Goal: Transaction & Acquisition: Purchase product/service

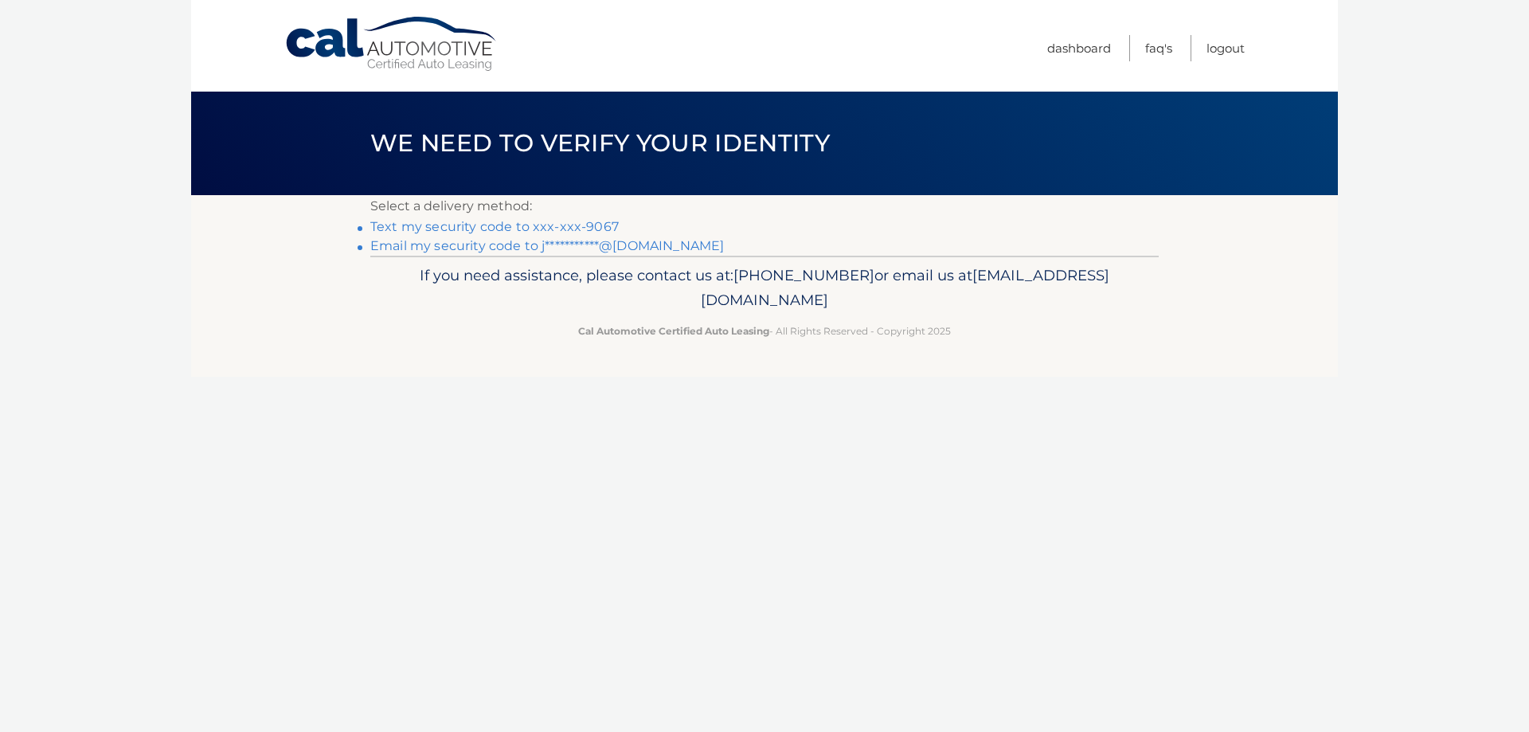
click at [515, 228] on link "Text my security code to xxx-xxx-9067" at bounding box center [494, 226] width 248 height 15
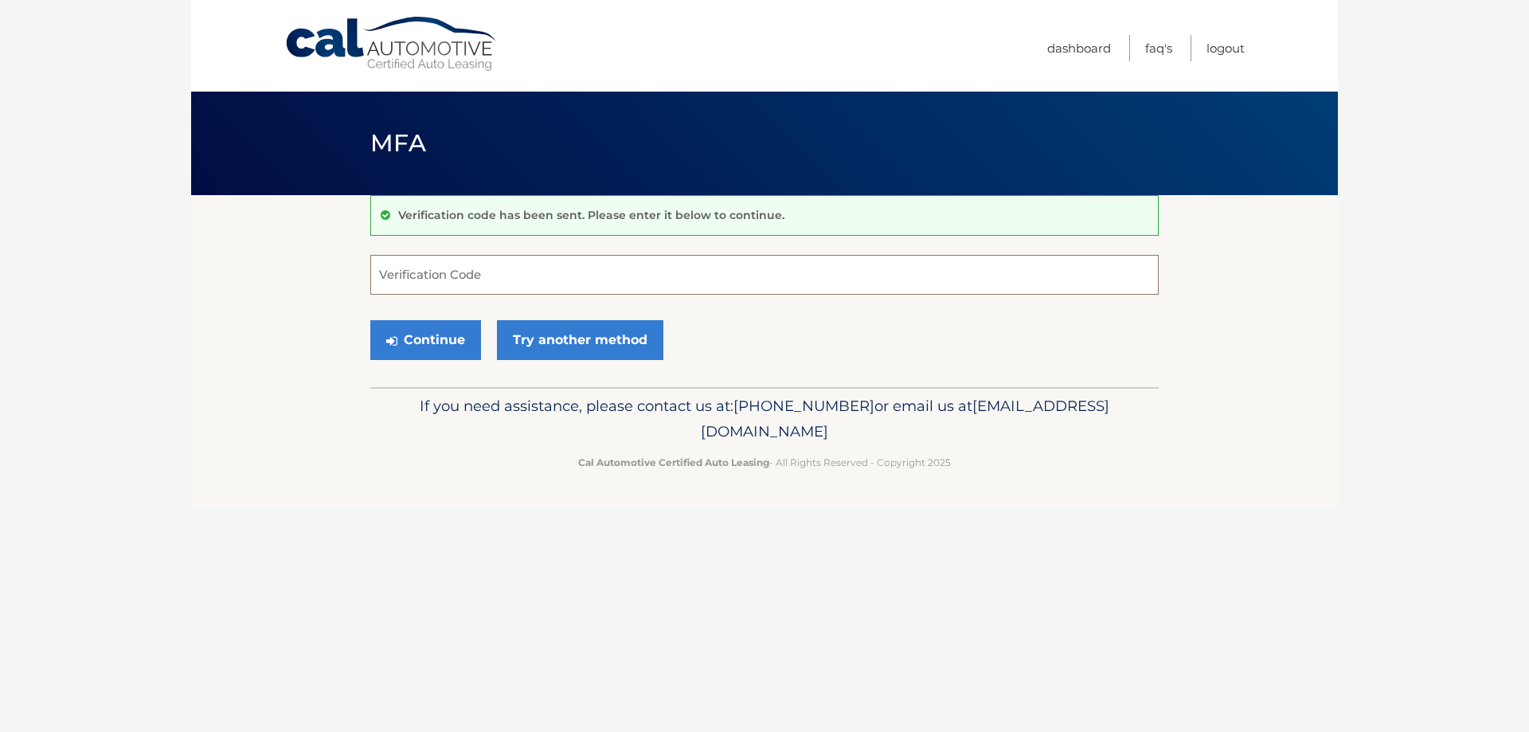
click at [471, 279] on input "Verification Code" at bounding box center [764, 275] width 788 height 40
type input "4"
type input "543976"
click at [446, 341] on button "Continue" at bounding box center [425, 340] width 111 height 40
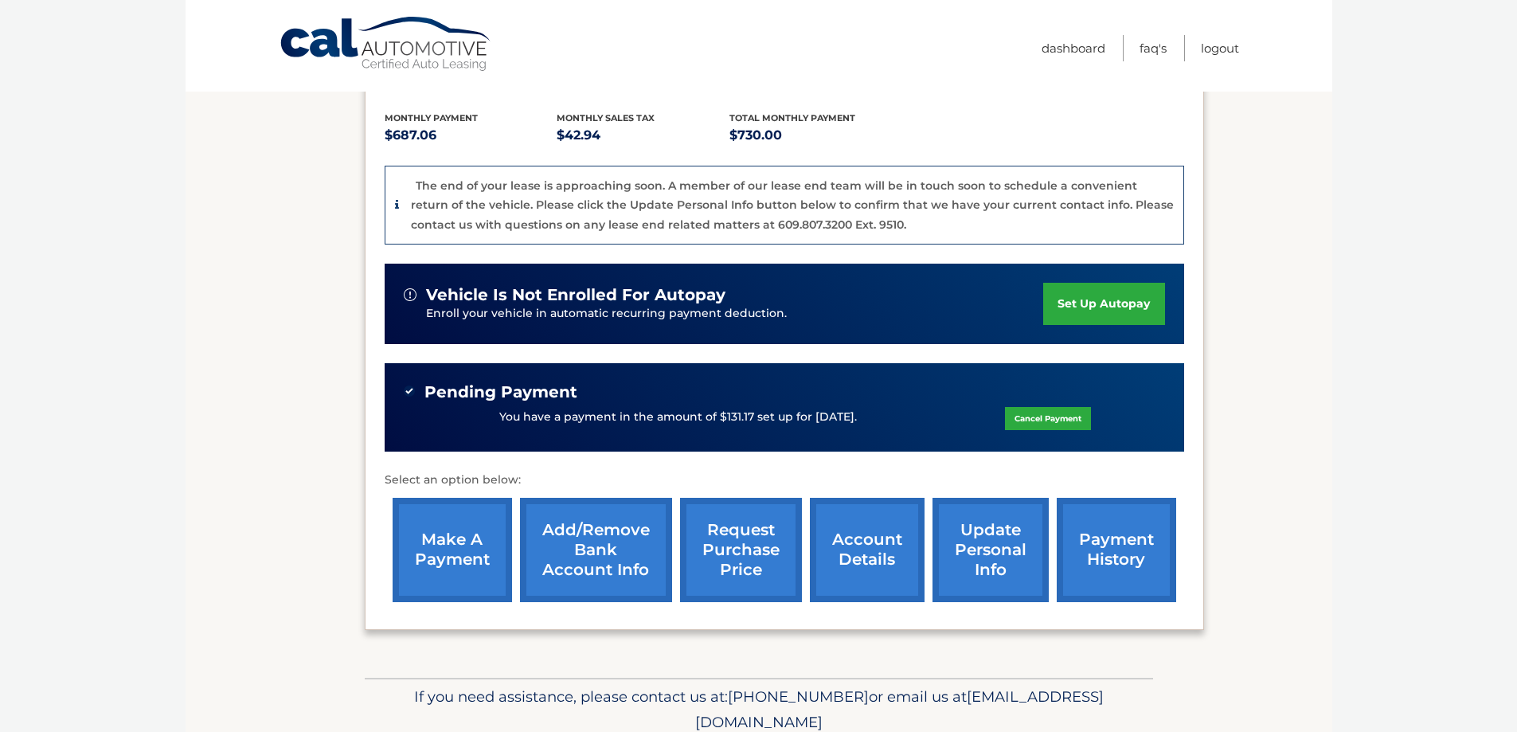
scroll to position [318, 0]
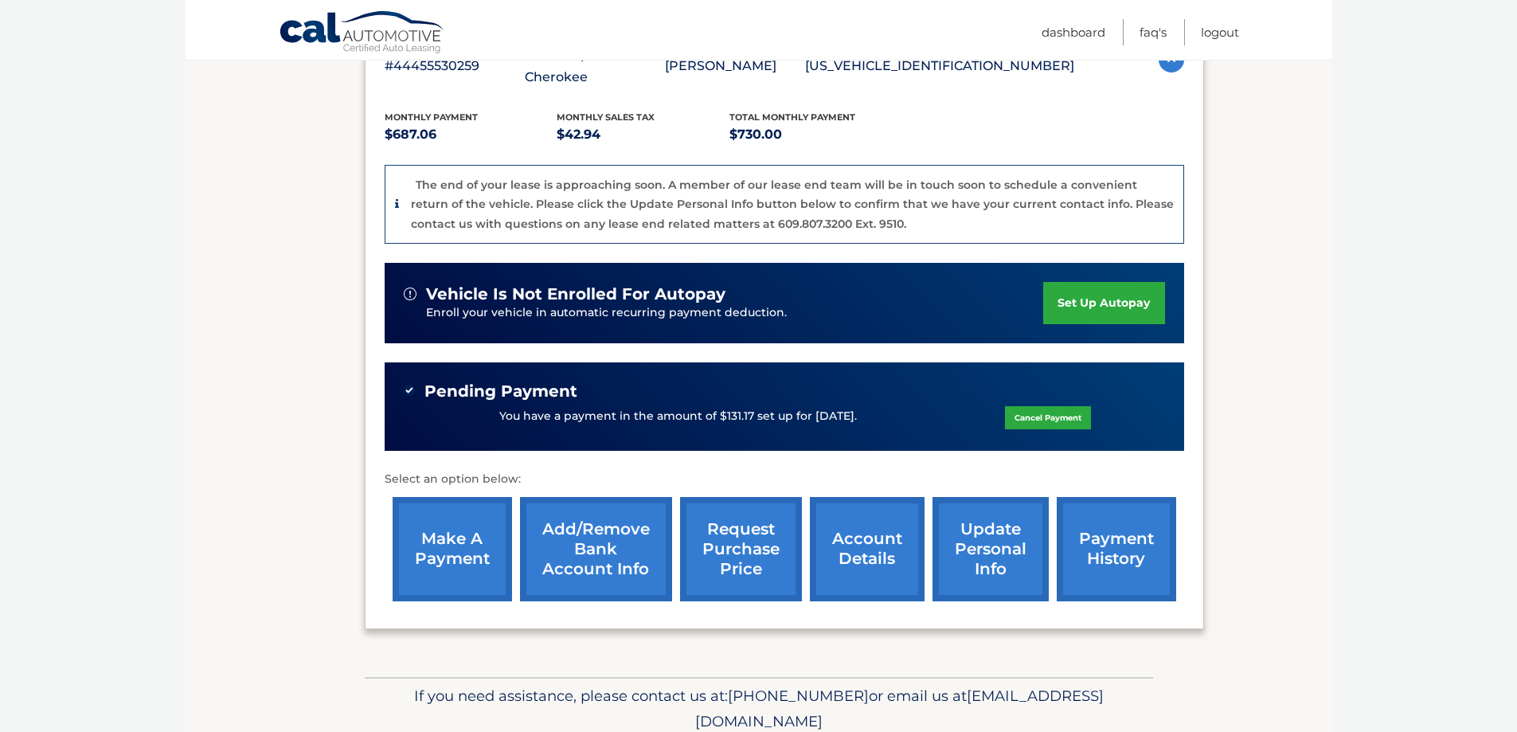
click at [451, 558] on link "make a payment" at bounding box center [452, 549] width 119 height 104
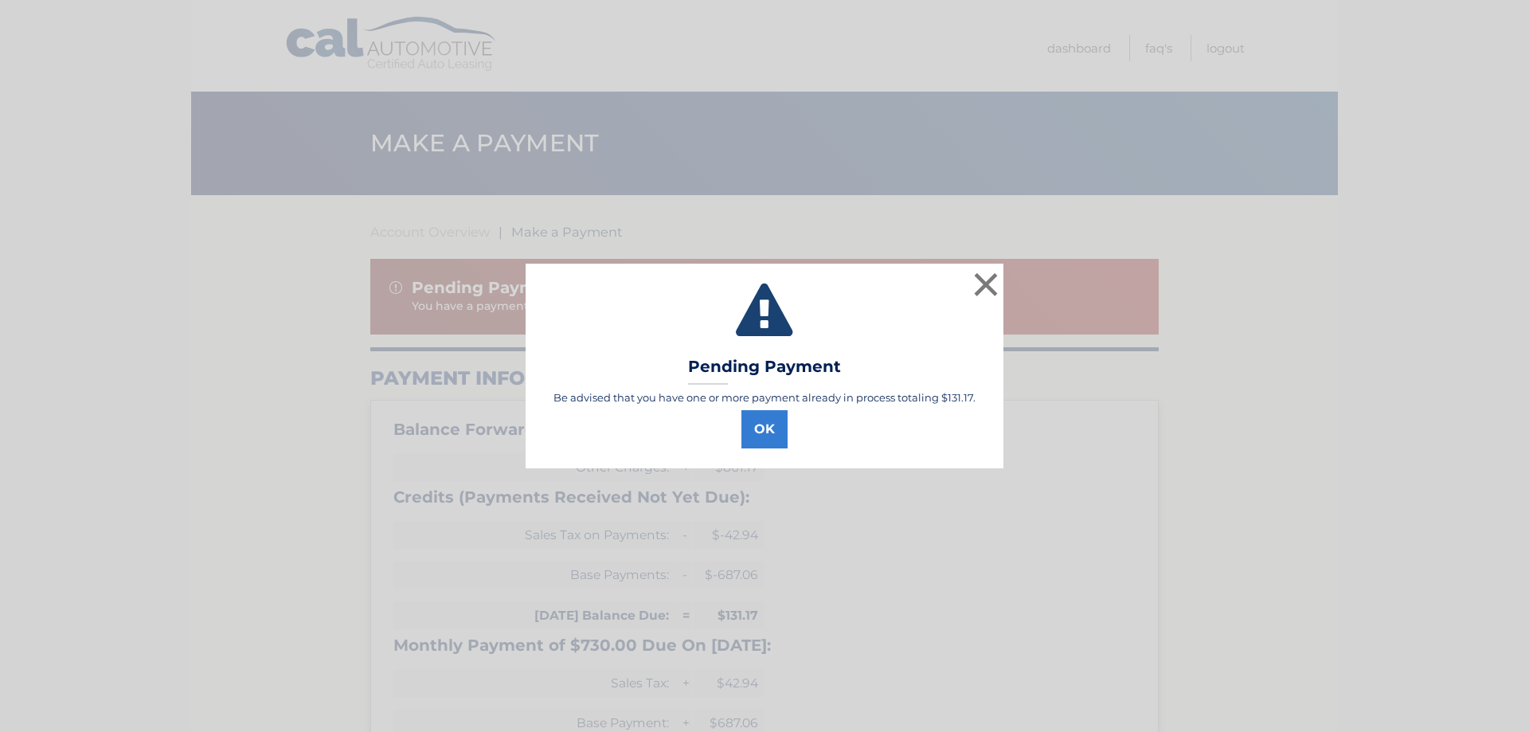
select select "ODNkZGUzNTMtNzM0Zi00YTU1LWJlNTQtY2JiZDQ4OTYzOGZm"
click at [774, 435] on button "OK" at bounding box center [764, 429] width 46 height 38
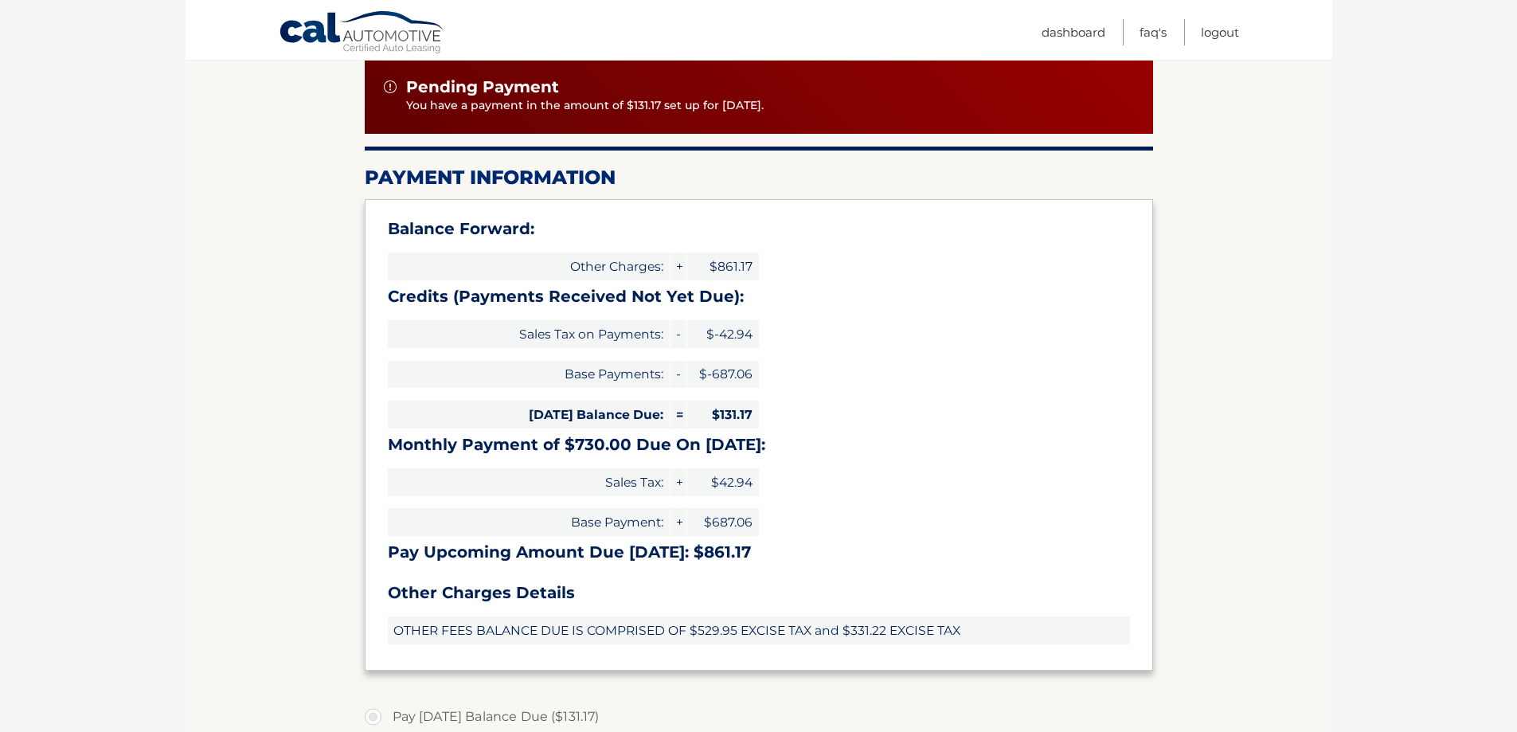
scroll to position [119, 0]
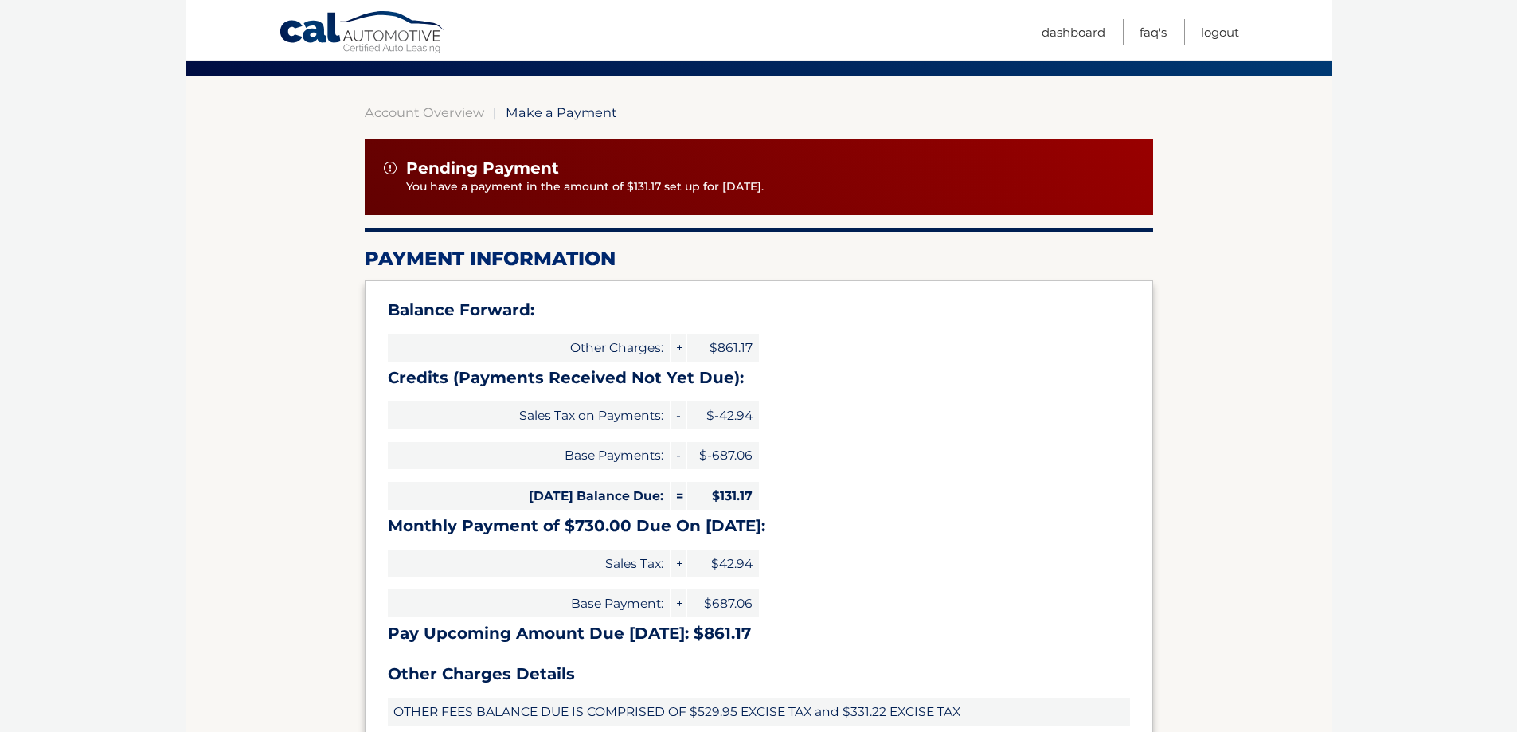
click at [388, 165] on img at bounding box center [390, 168] width 13 height 13
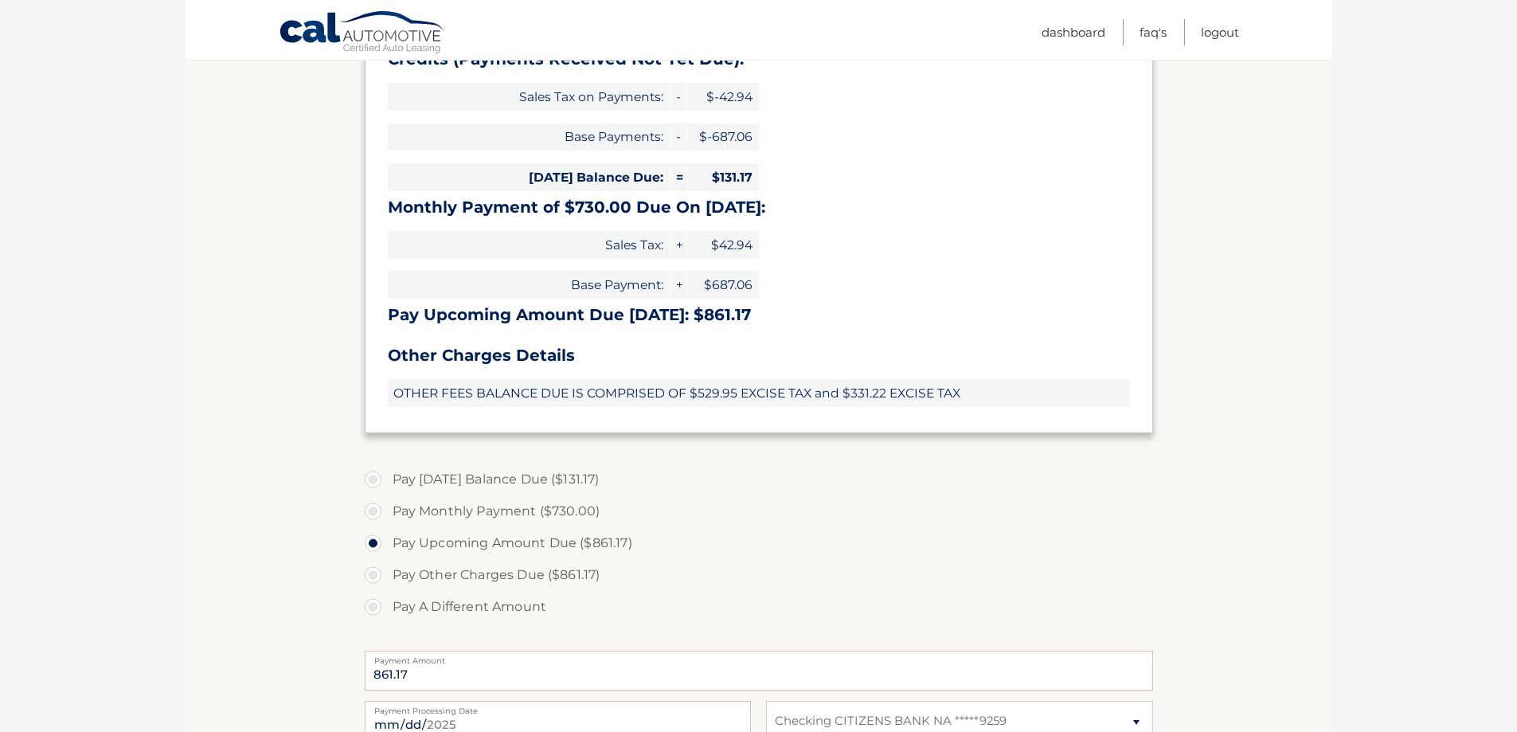
scroll to position [0, 0]
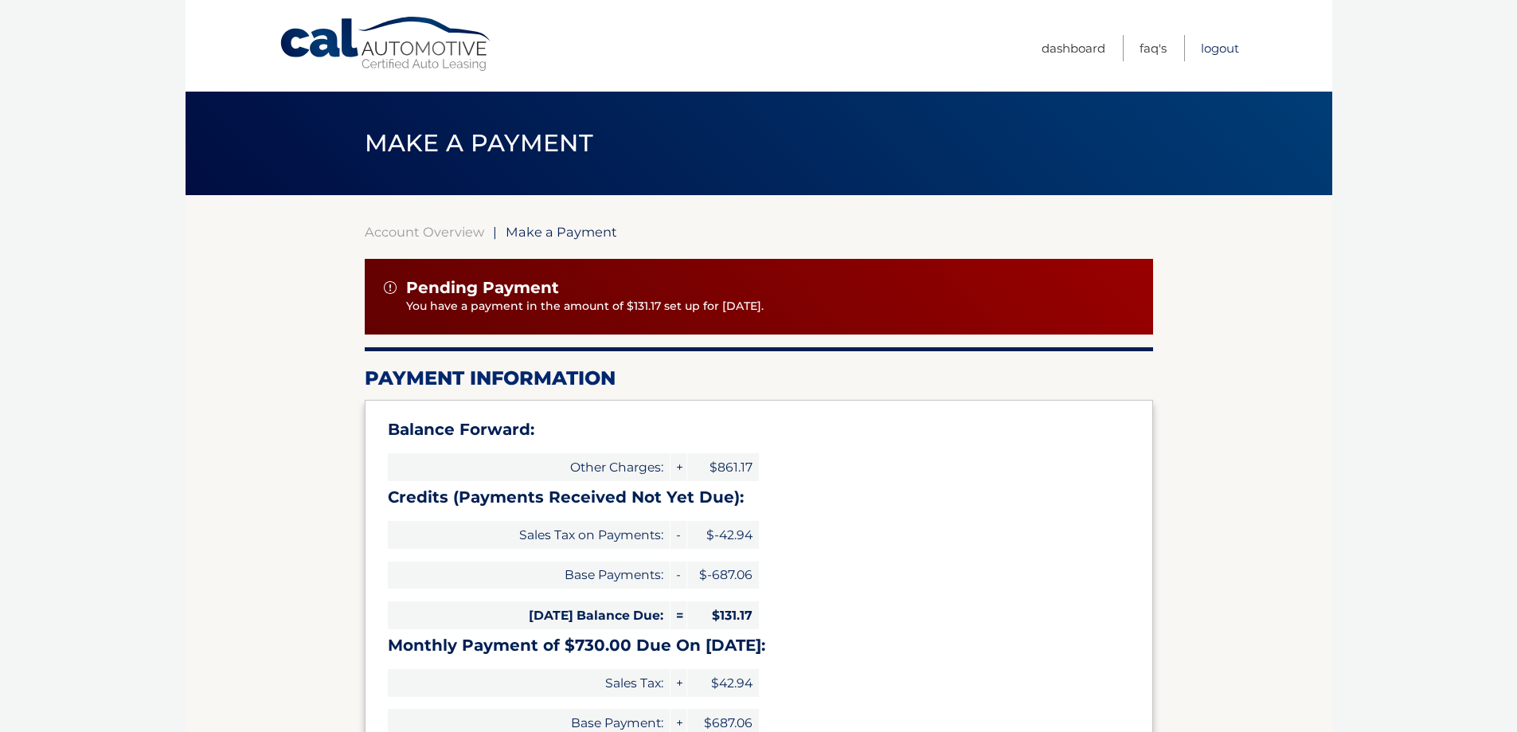
click at [1212, 49] on link "Logout" at bounding box center [1220, 48] width 38 height 26
